Goal: Task Accomplishment & Management: Use online tool/utility

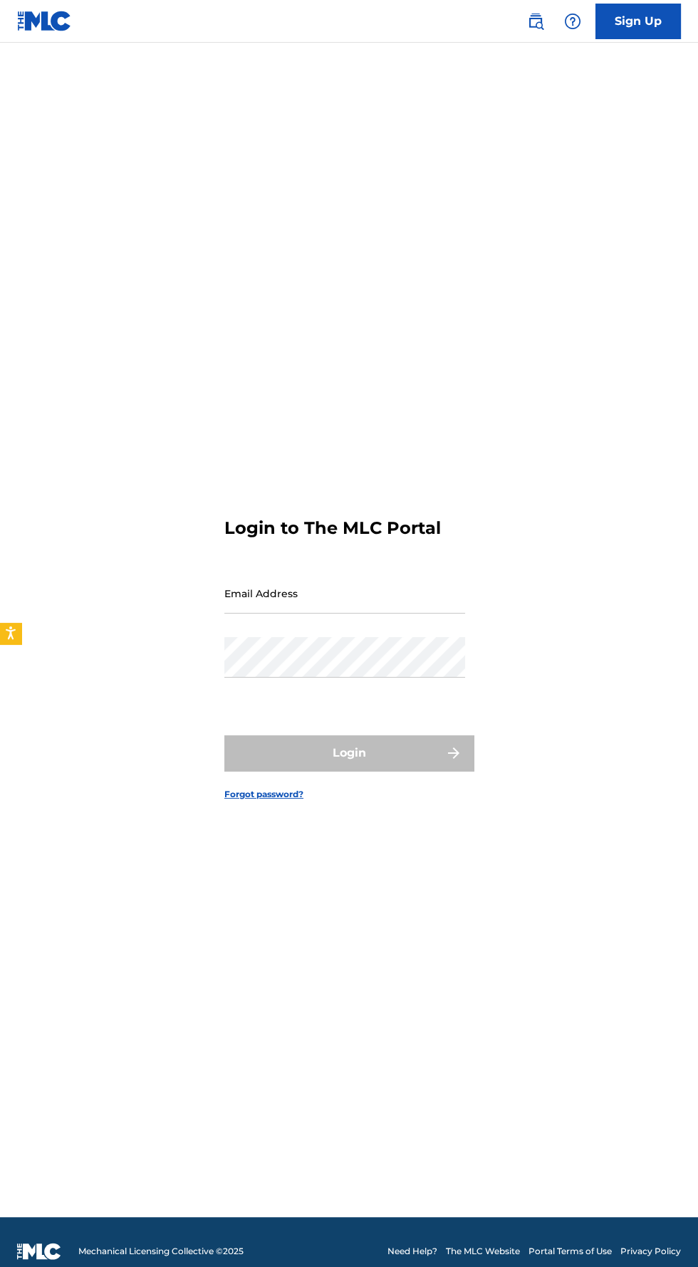
click at [384, 614] on input "Email Address" at bounding box center [344, 593] width 241 height 41
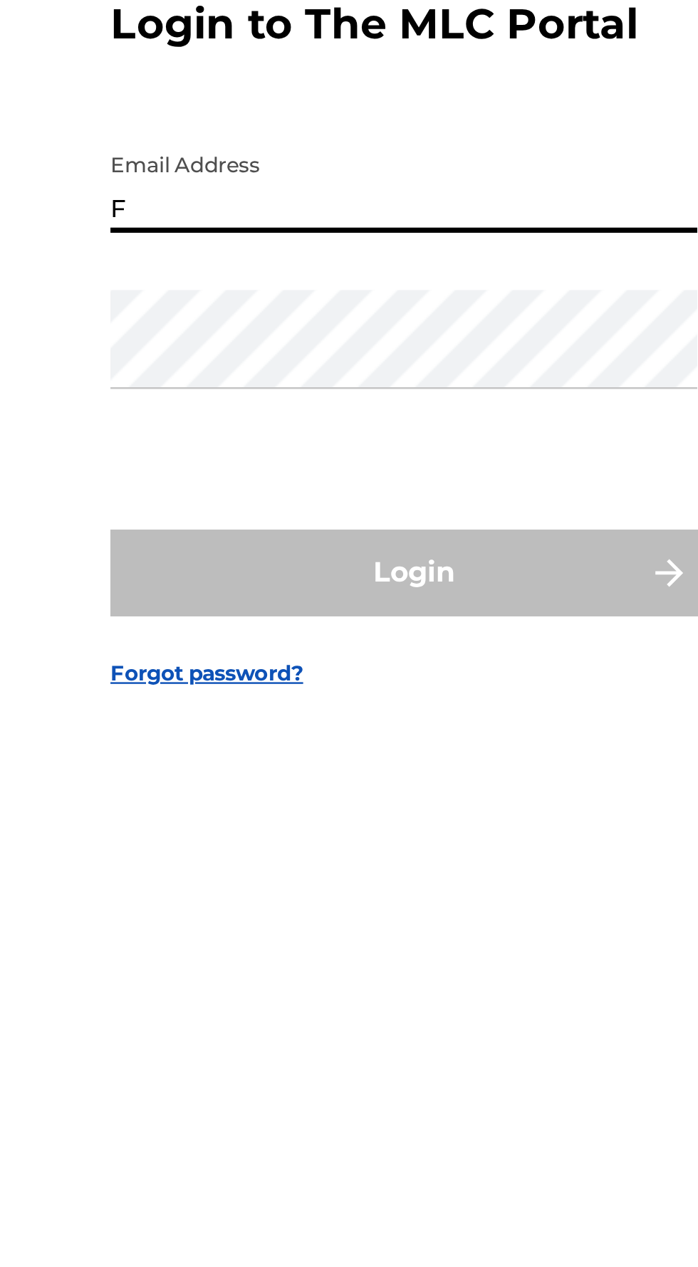
type input "[EMAIL_ADDRESS][DOMAIN_NAME]"
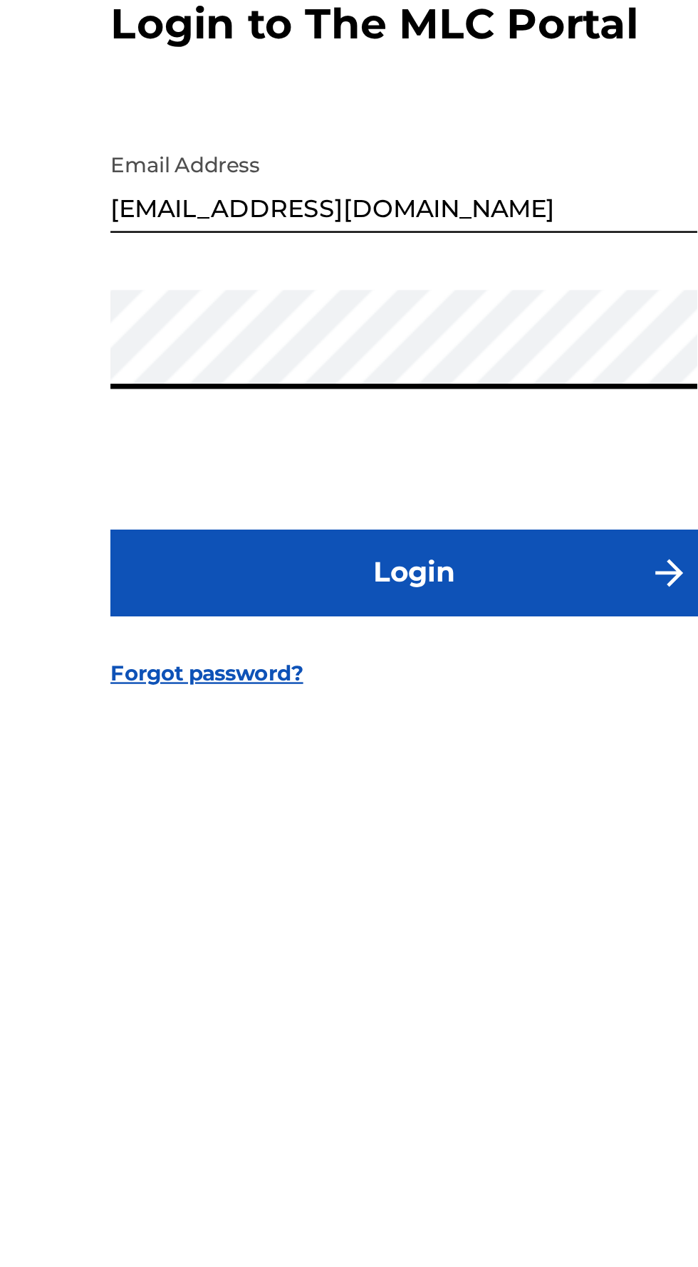
click at [416, 771] on button "Login" at bounding box center [348, 753] width 249 height 36
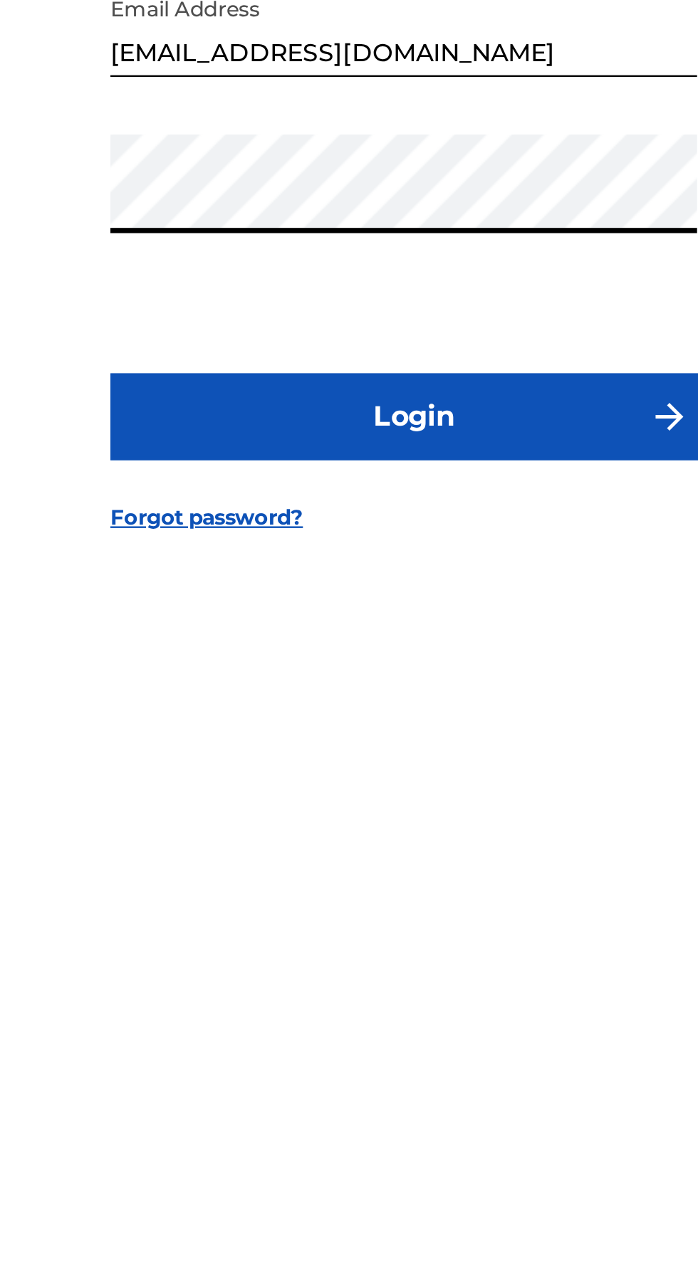
click at [262, 771] on button "Login" at bounding box center [348, 753] width 249 height 36
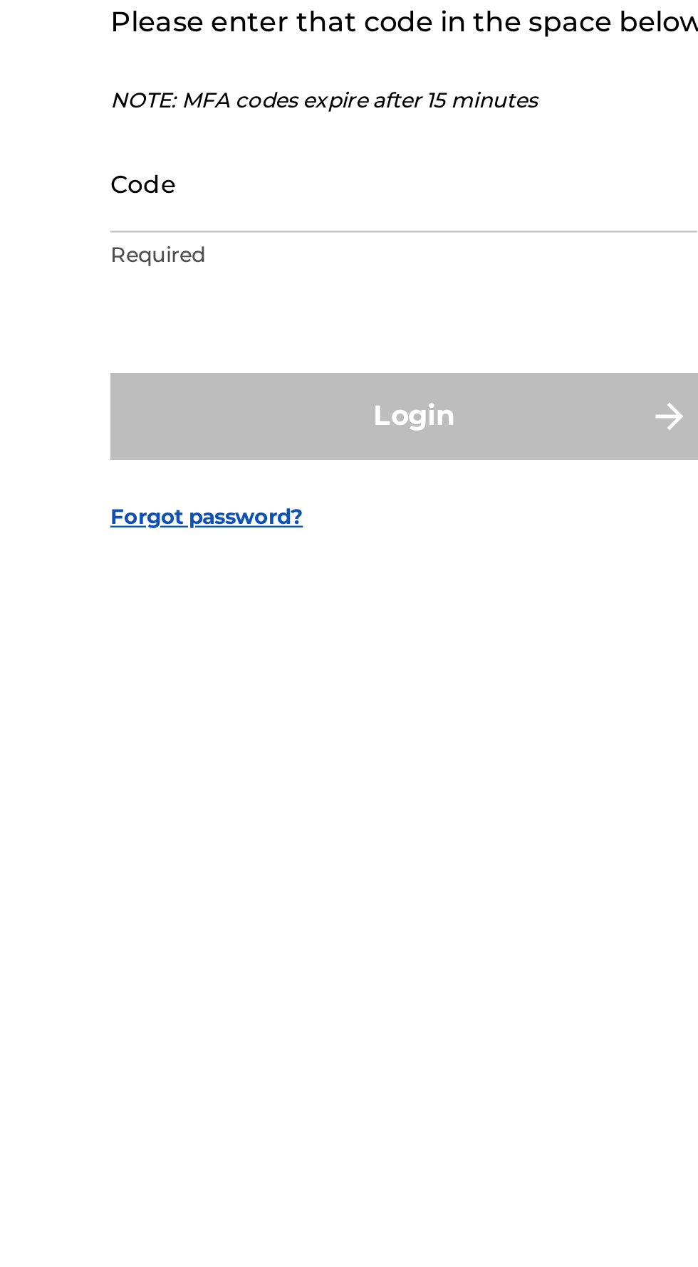
click at [245, 676] on input "Code" at bounding box center [344, 656] width 241 height 41
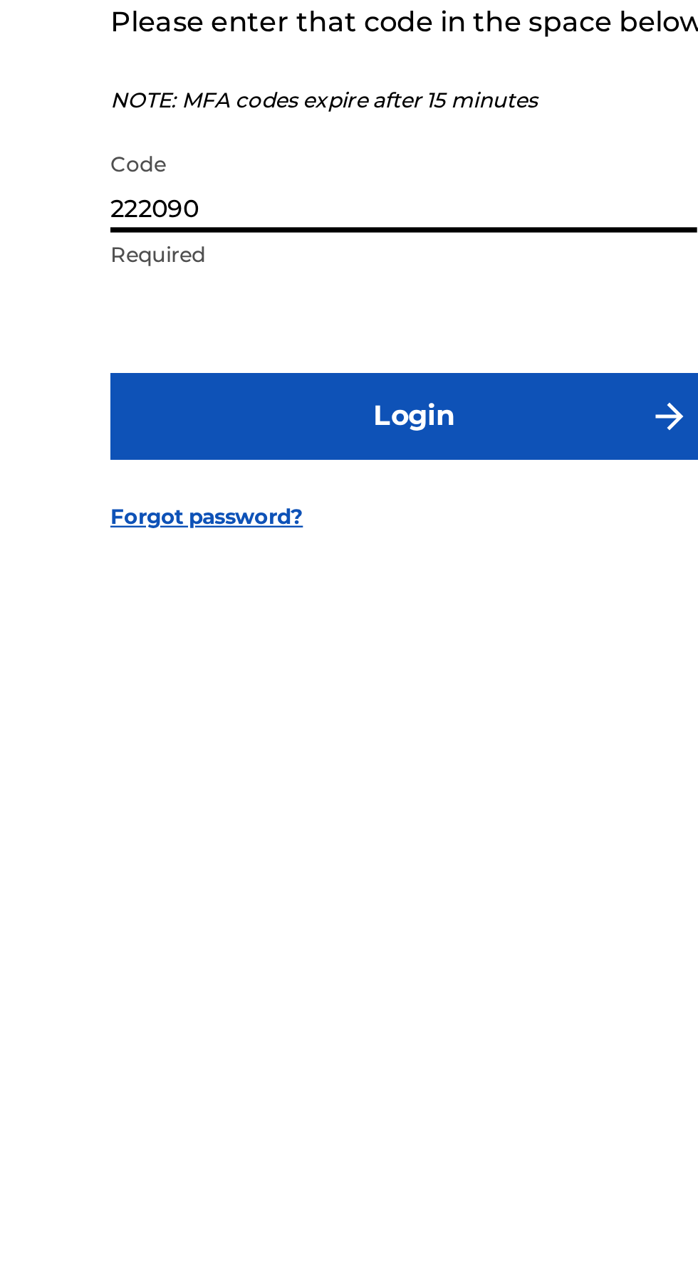
type input "222090"
click at [419, 770] on button "Login" at bounding box center [348, 752] width 249 height 36
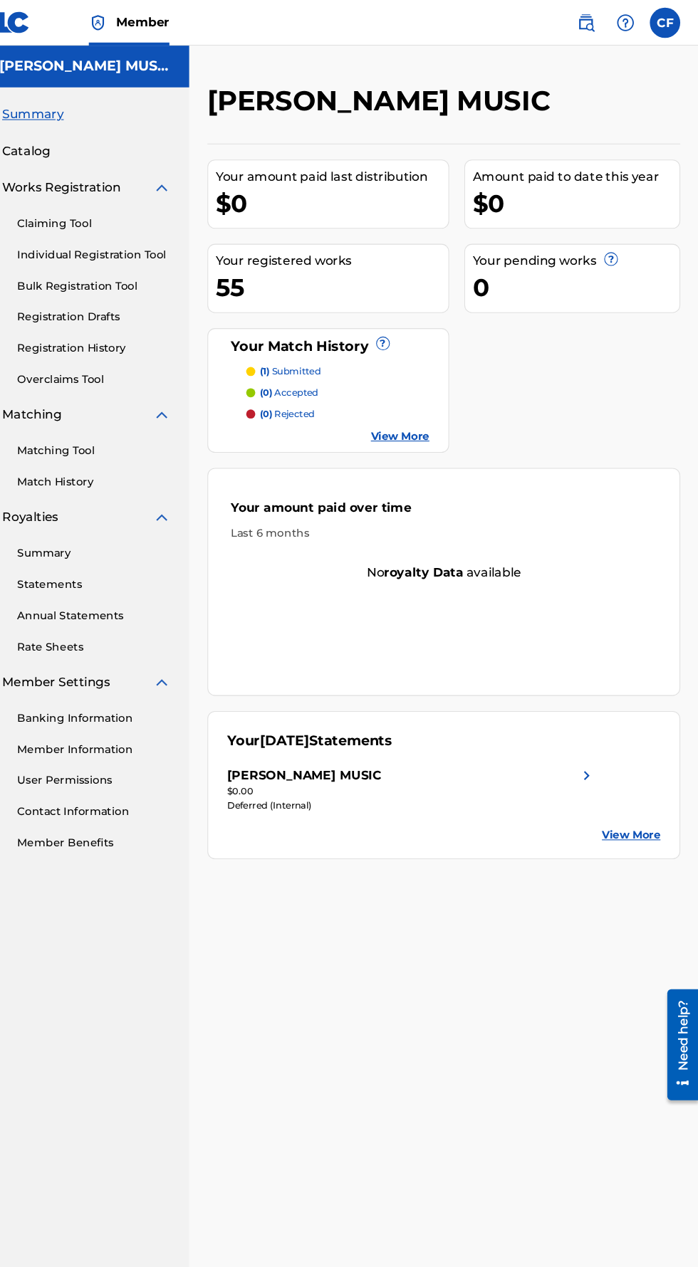
click at [408, 410] on link "View More" at bounding box center [418, 409] width 55 height 15
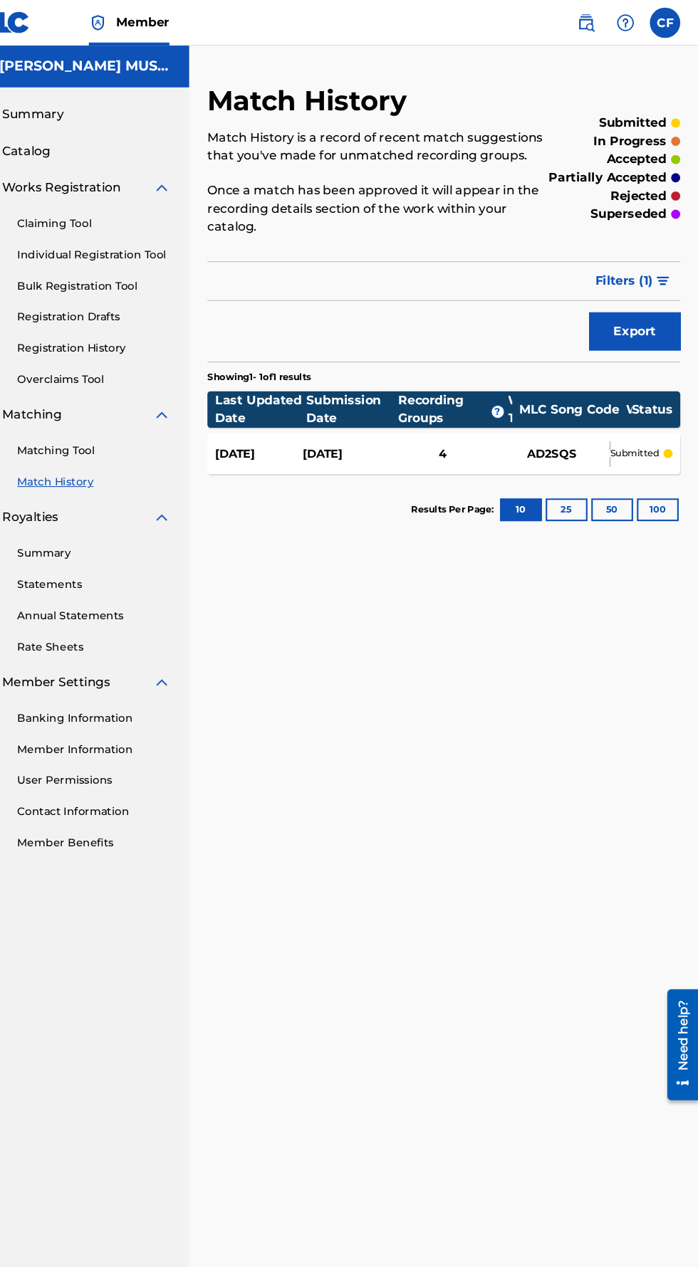
click at [103, 216] on link "Claiming Tool" at bounding box center [132, 209] width 144 height 15
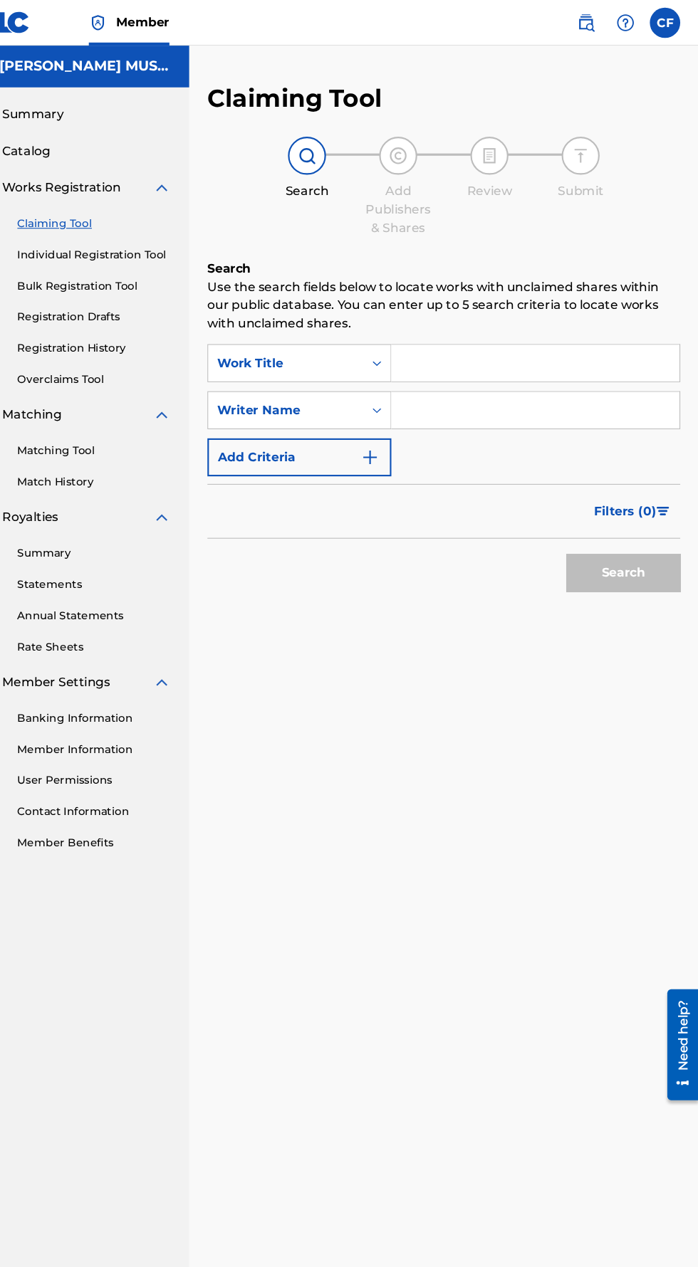
click at [463, 352] on input "Search Form" at bounding box center [545, 340] width 270 height 34
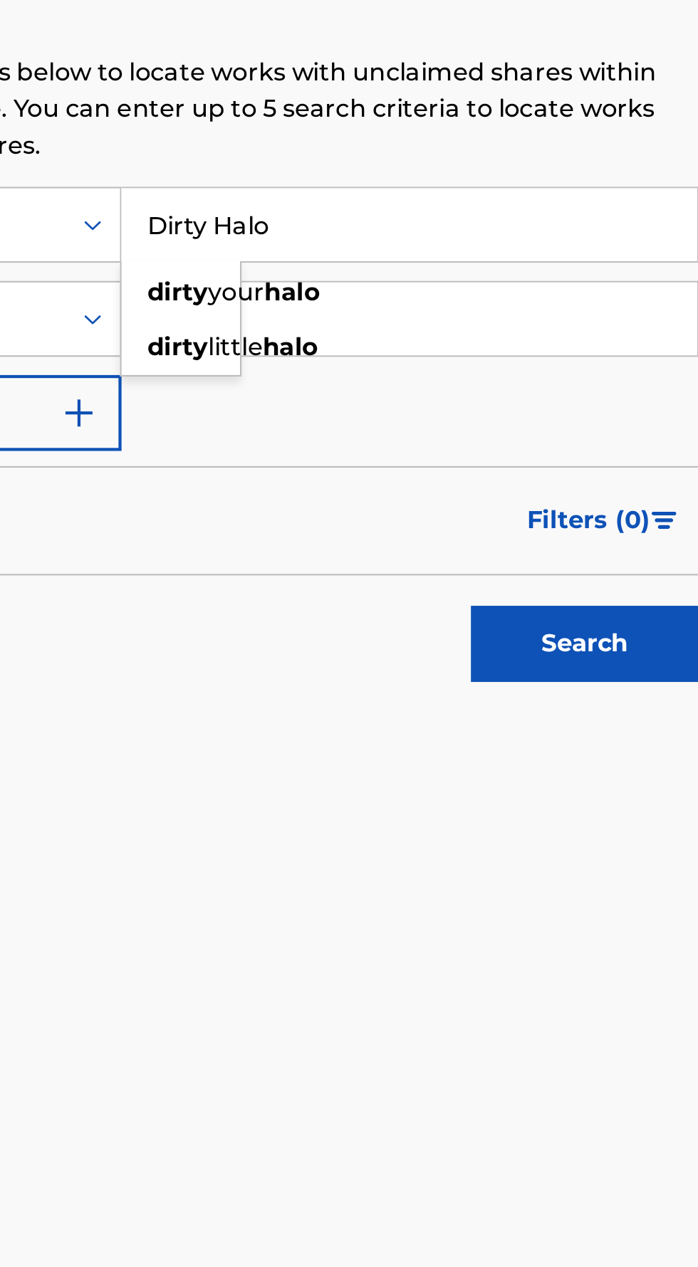
type input "Dirty Halo"
click at [499, 380] on input "Search Form" at bounding box center [545, 384] width 270 height 34
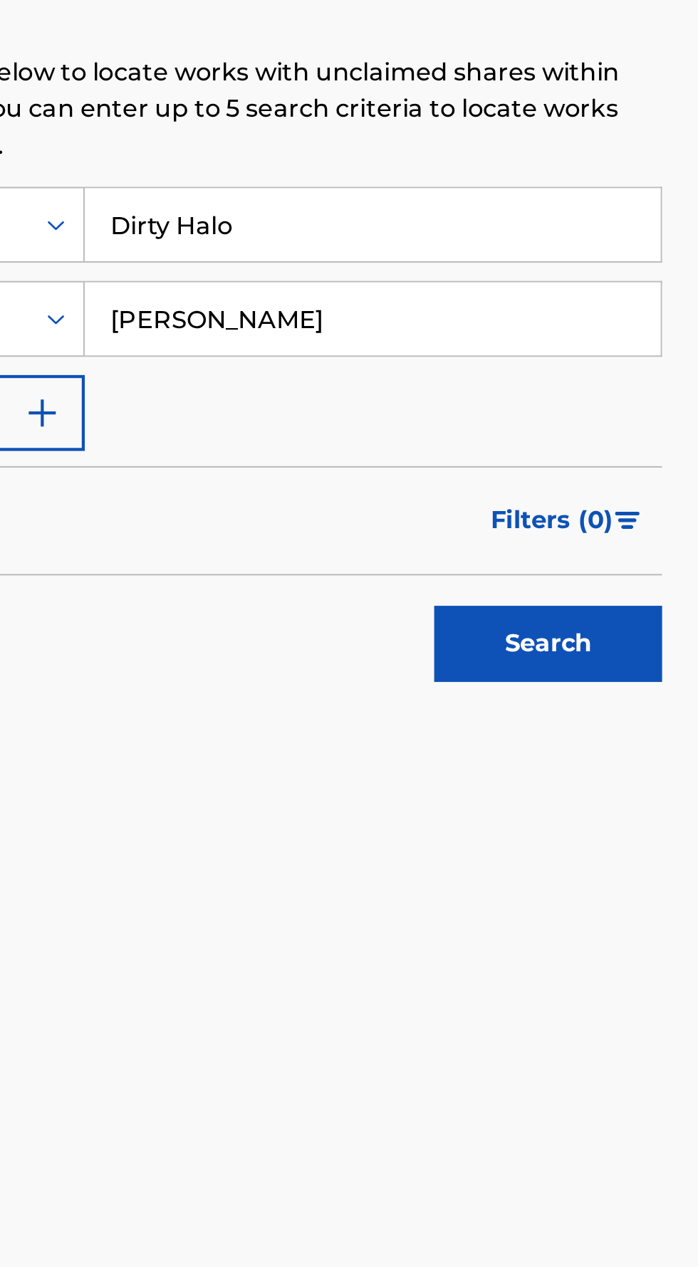
type input "[PERSON_NAME]"
click at [634, 541] on button "Search" at bounding box center [627, 537] width 107 height 36
